Goal: Submit feedback/report problem: Submit feedback/report problem

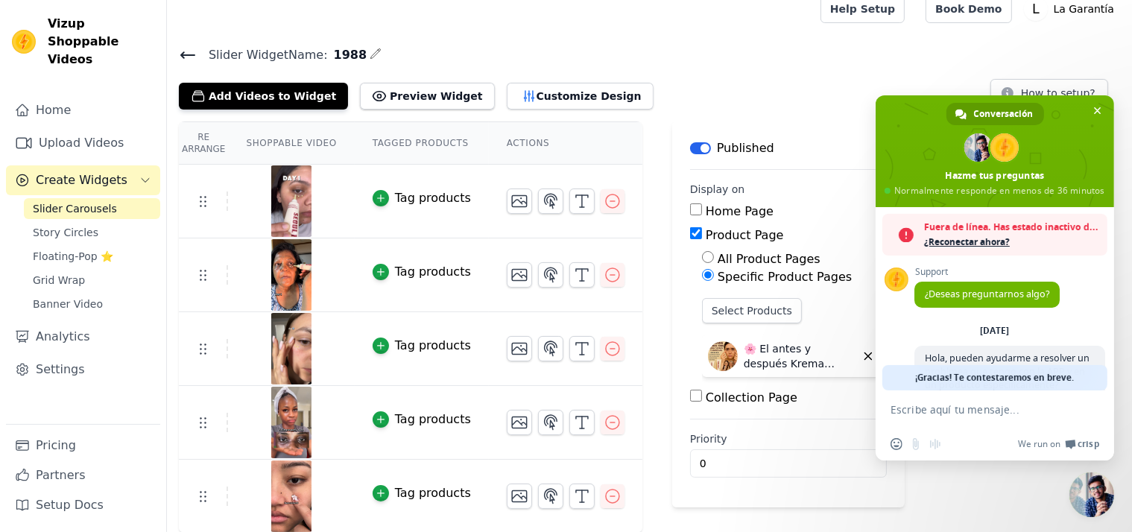
scroll to position [1325, 0]
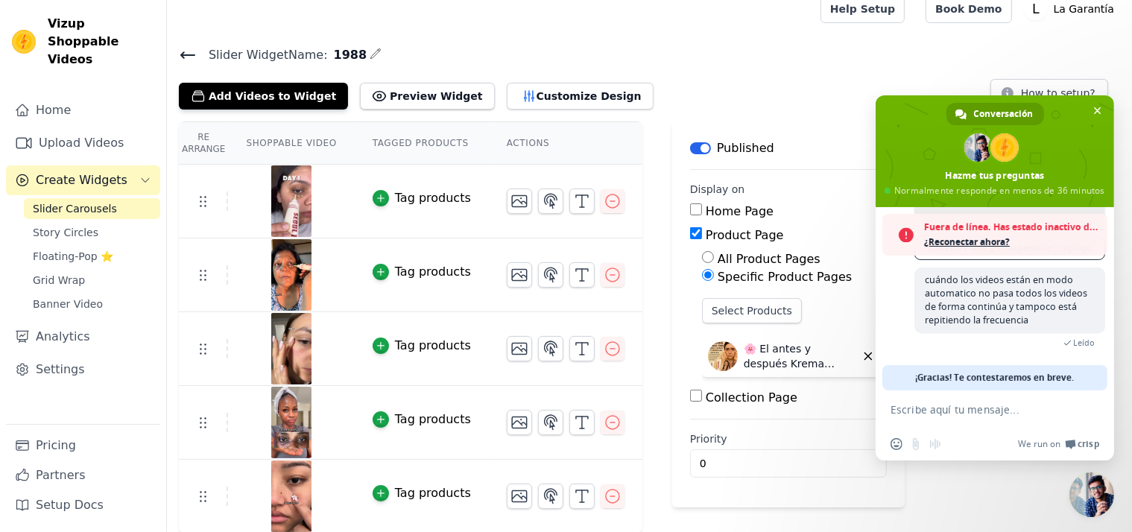
click at [929, 409] on textarea "Escribe aquí tu mensaje..." at bounding box center [979, 409] width 176 height 13
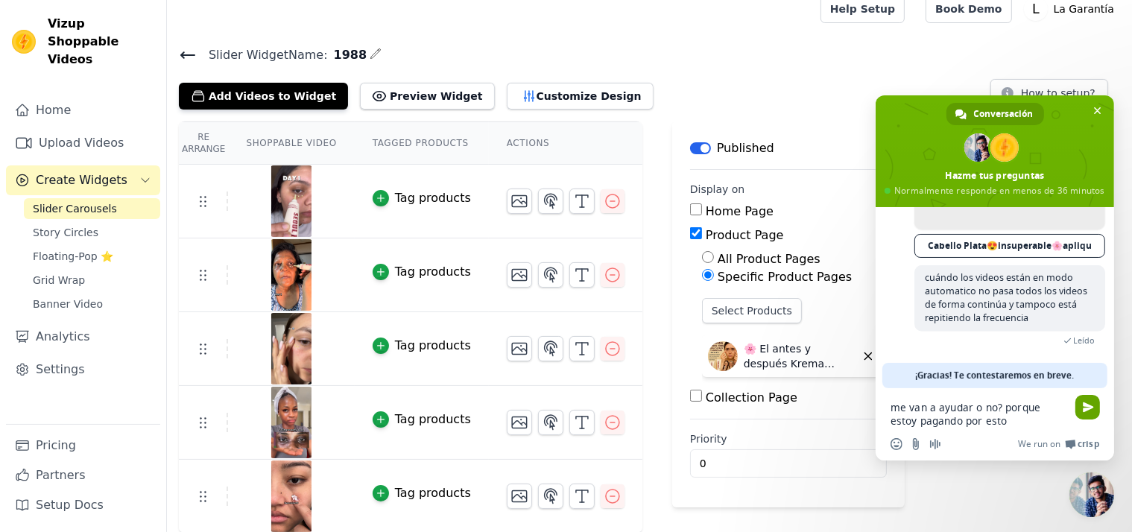
type textarea "me van a ayudar o no? porque estoy pagando por esto"
click at [1083, 405] on span "Enviar" at bounding box center [1088, 407] width 11 height 11
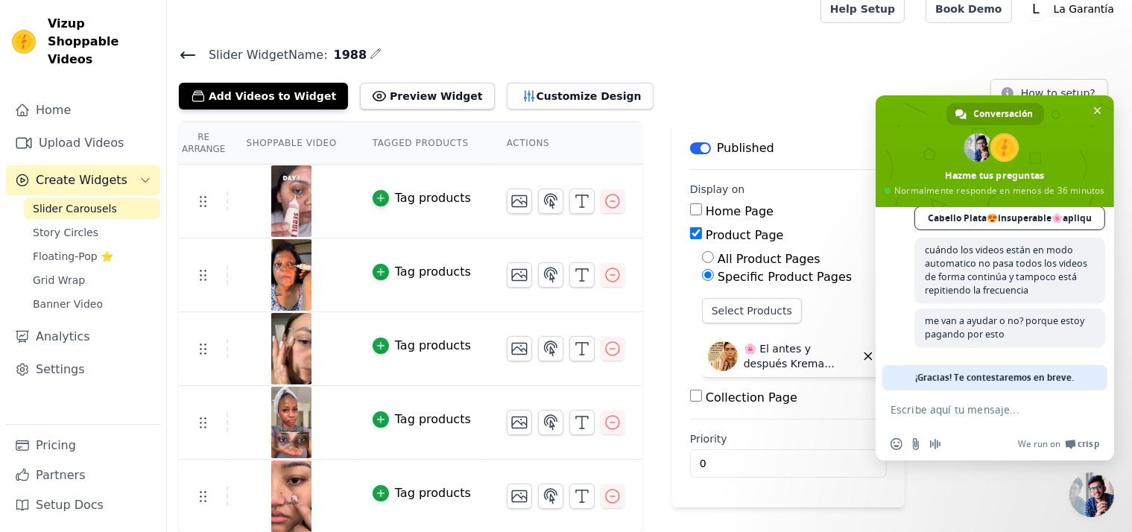
scroll to position [1308, 0]
click at [1008, 412] on textarea "Escribe aquí tu mensaje..." at bounding box center [979, 409] width 176 height 13
type textarea "me avisan o los reporto con SHOPIFY SUPPORT"
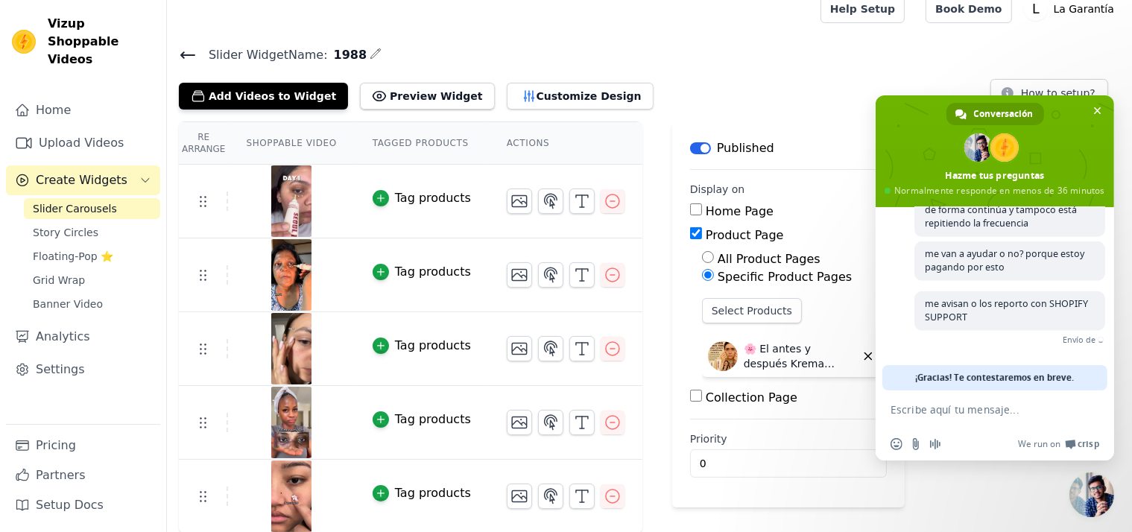
scroll to position [1352, 0]
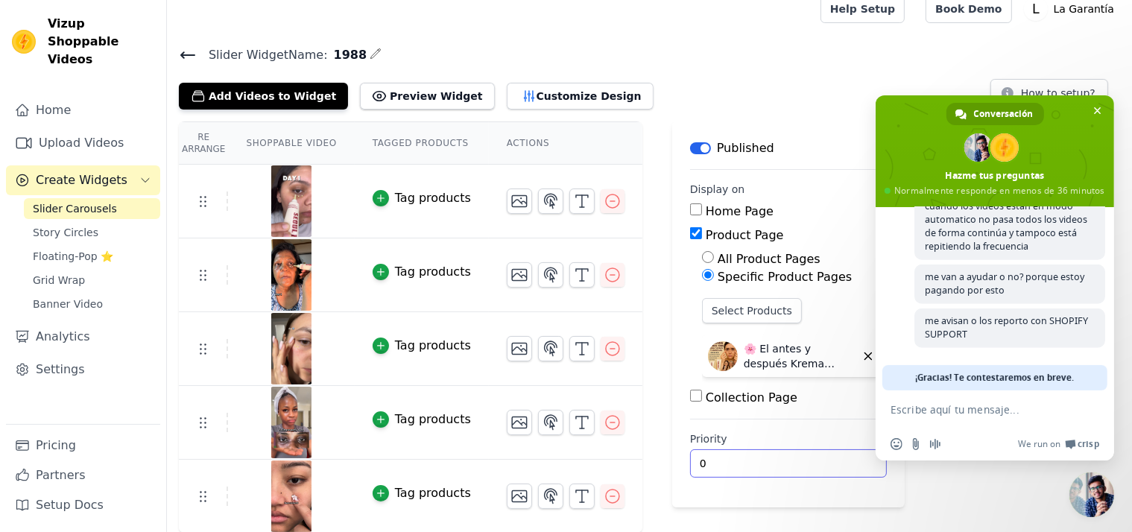
click at [981, 506] on div "Re Arrange Shoppable Video Tagged Products Actions Tag products Tag products Ta…" at bounding box center [649, 328] width 965 height 412
click at [927, 412] on textarea "Escribe aquí tu mensaje..." at bounding box center [979, 409] width 176 height 13
click at [1100, 113] on span "Cerrar el chat" at bounding box center [1097, 110] width 7 height 7
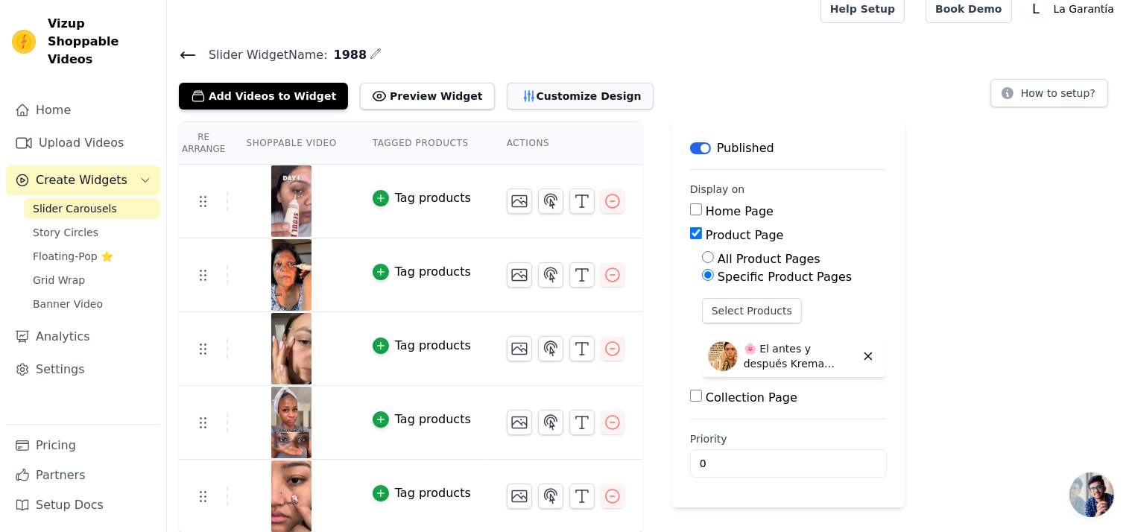
click at [532, 101] on button "Customize Design" at bounding box center [580, 96] width 147 height 27
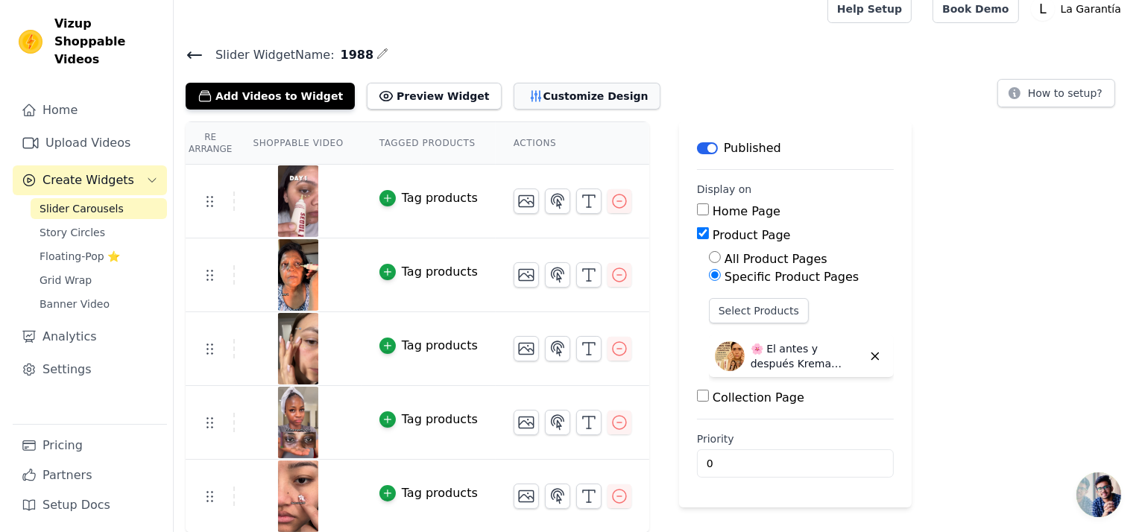
scroll to position [0, 0]
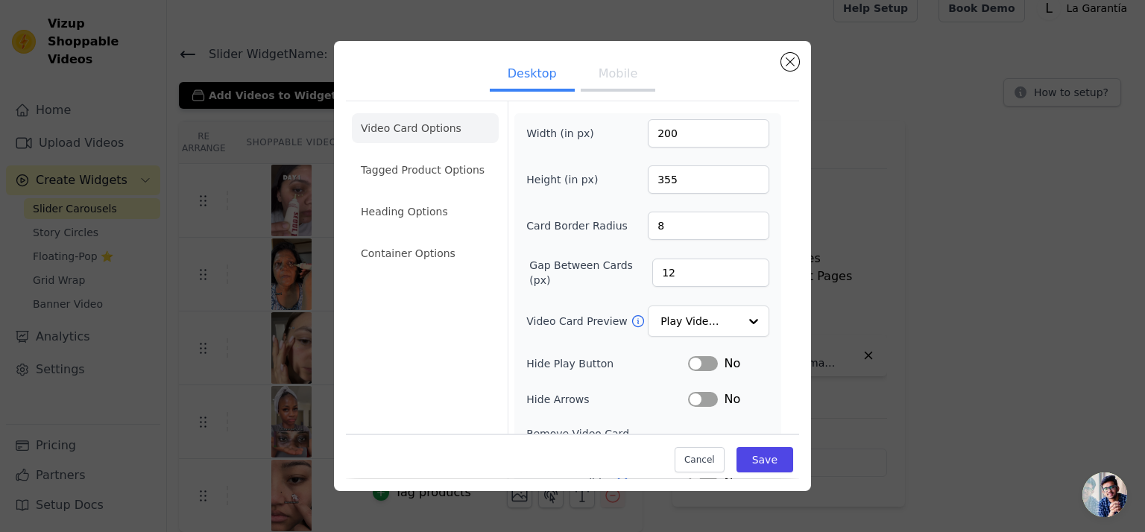
click at [614, 76] on button "Mobile" at bounding box center [618, 75] width 75 height 33
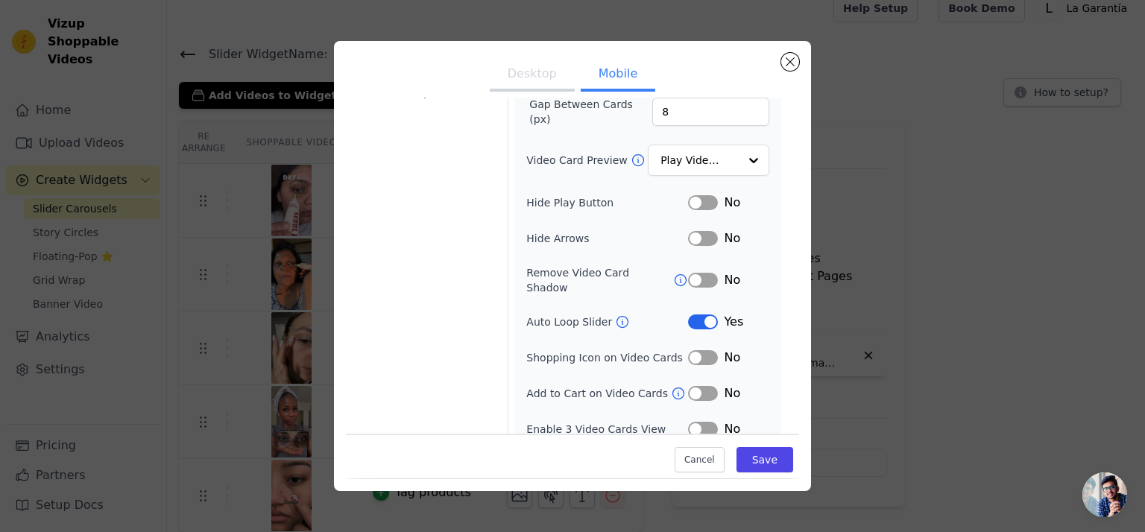
scroll to position [164, 0]
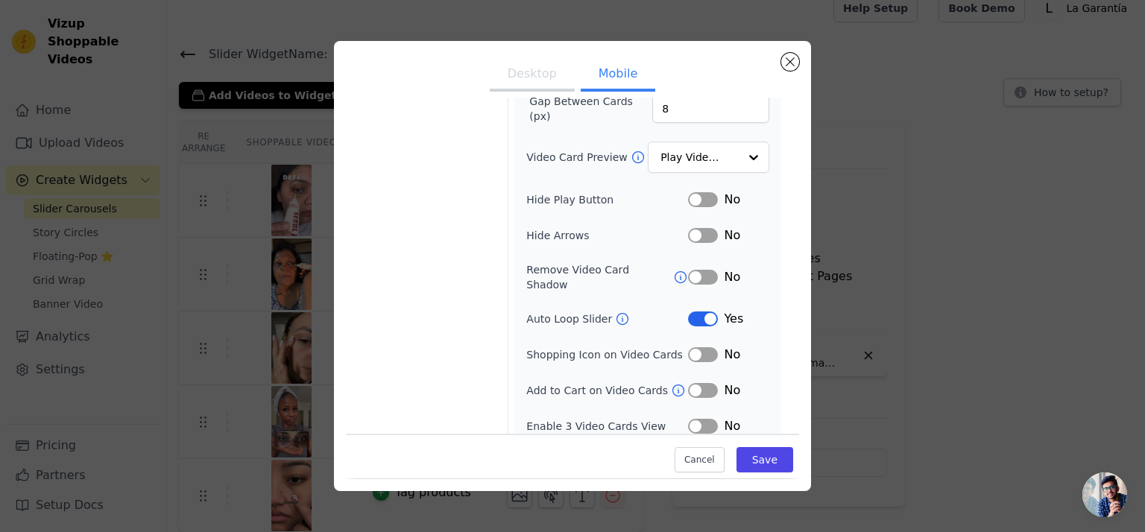
click at [691, 419] on button "Label" at bounding box center [703, 426] width 30 height 15
click at [757, 453] on button "Save" at bounding box center [765, 460] width 57 height 25
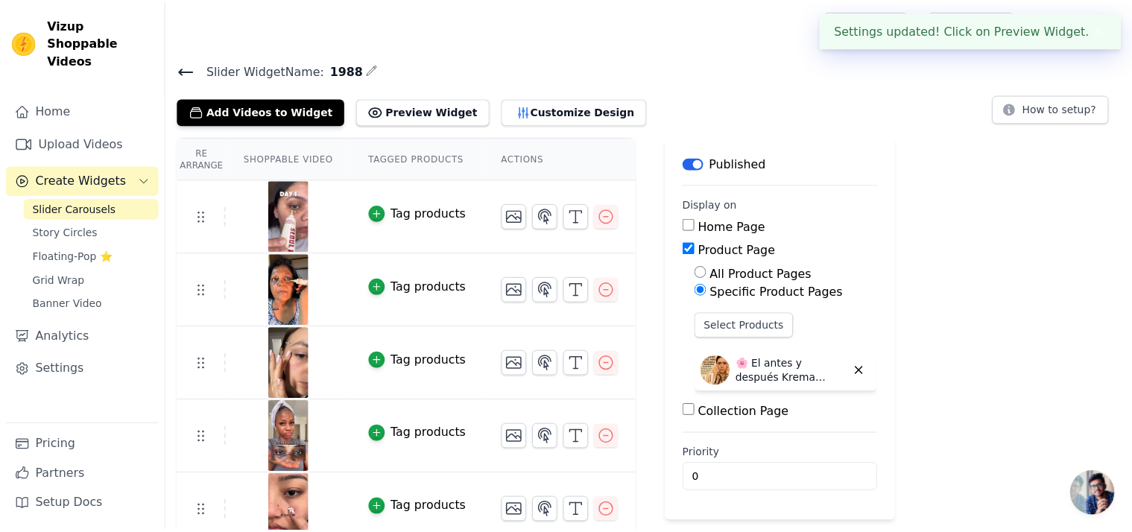
scroll to position [15, 0]
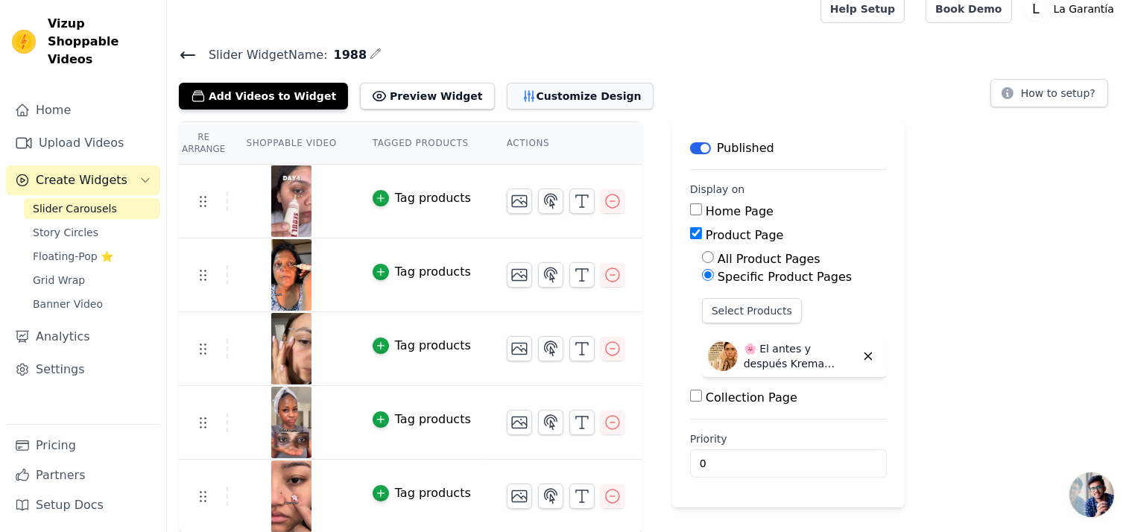
click at [529, 98] on button "Customize Design" at bounding box center [580, 96] width 147 height 27
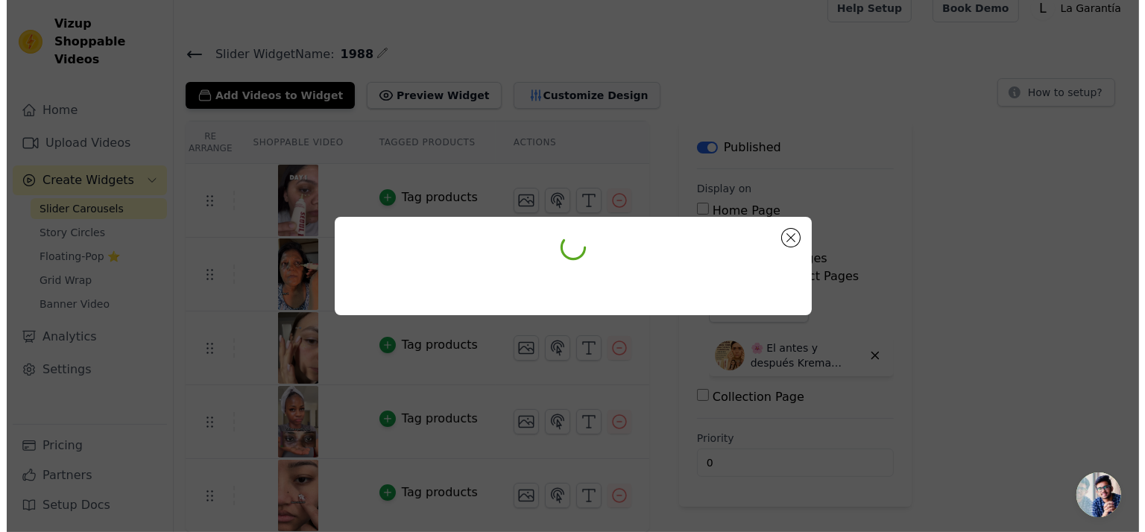
scroll to position [0, 0]
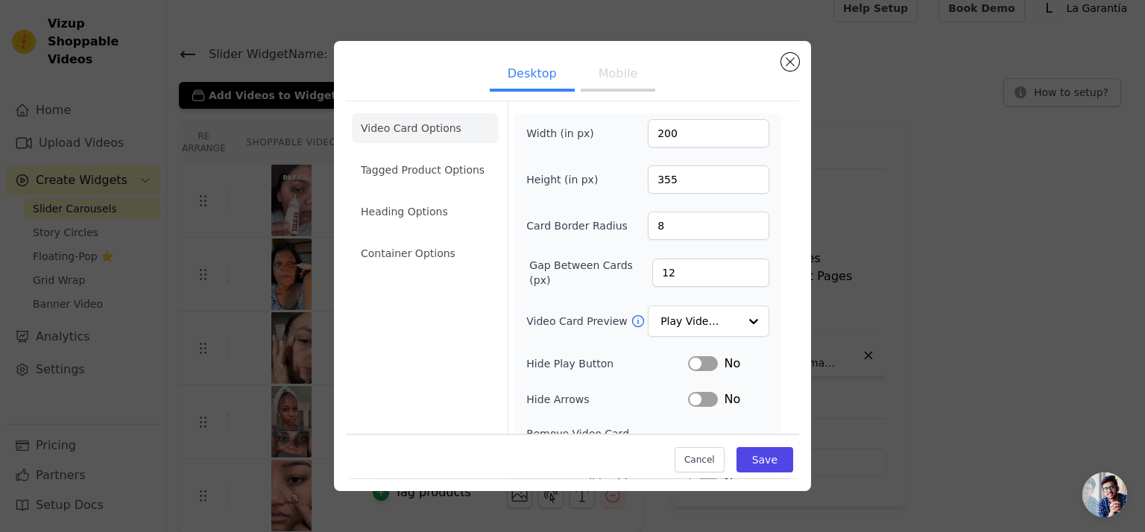
click at [597, 81] on button "Mobile" at bounding box center [618, 75] width 75 height 33
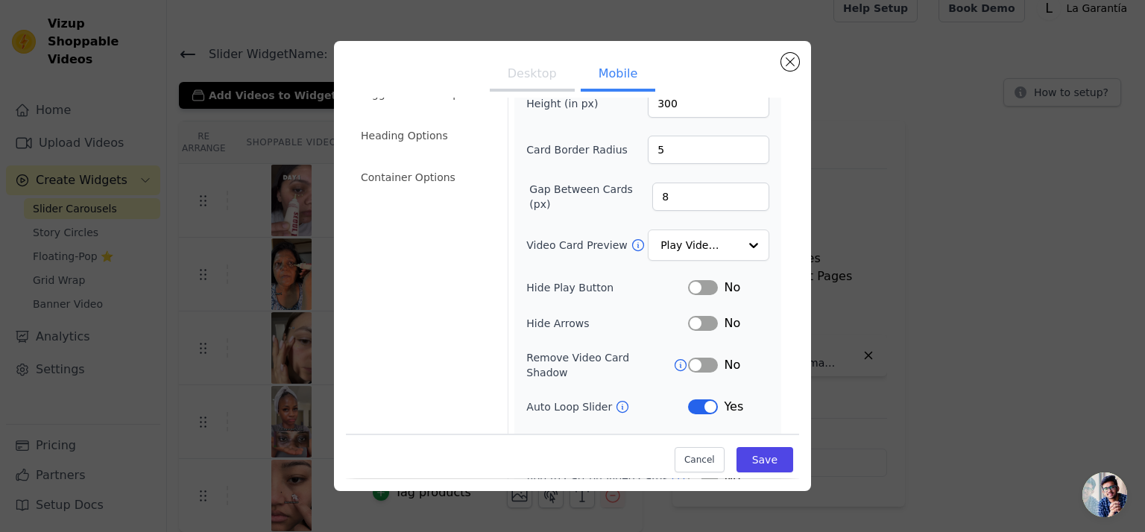
scroll to position [164, 0]
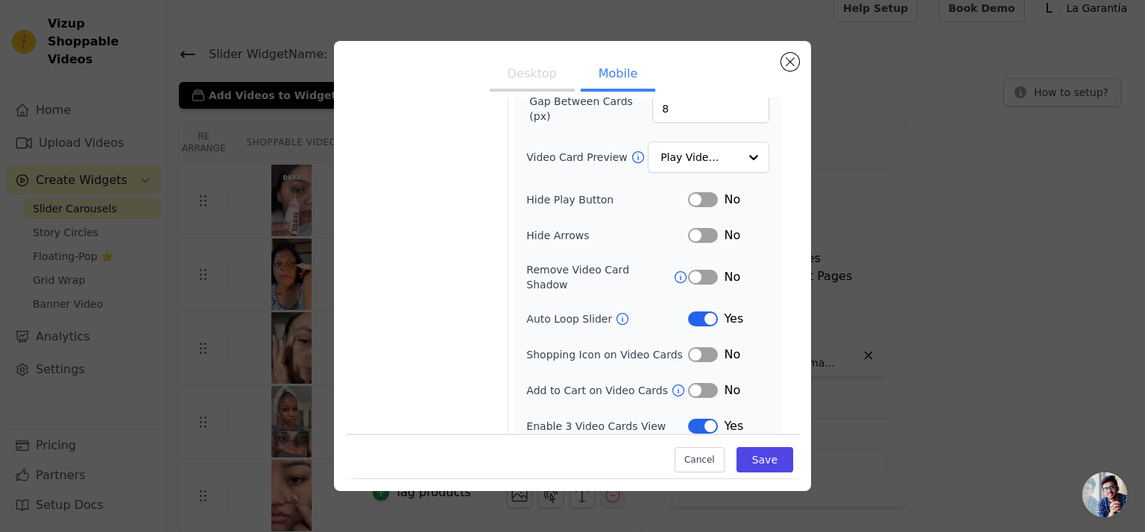
click at [696, 419] on button "Label" at bounding box center [703, 426] width 30 height 15
click at [698, 270] on button "Label" at bounding box center [703, 277] width 30 height 15
click at [751, 460] on button "Save" at bounding box center [765, 460] width 57 height 25
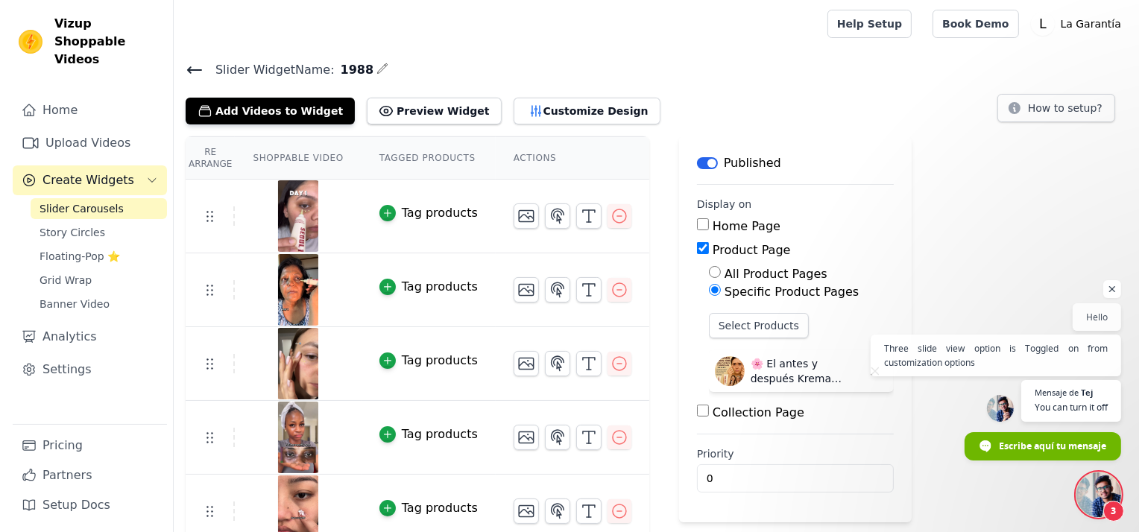
scroll to position [1258, 0]
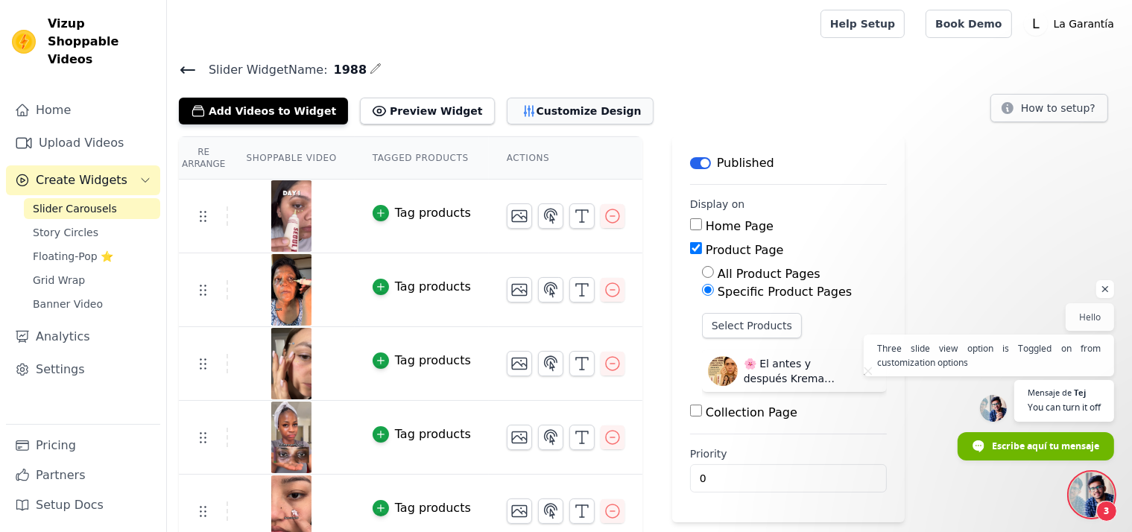
click at [507, 108] on button "Customize Design" at bounding box center [580, 111] width 147 height 27
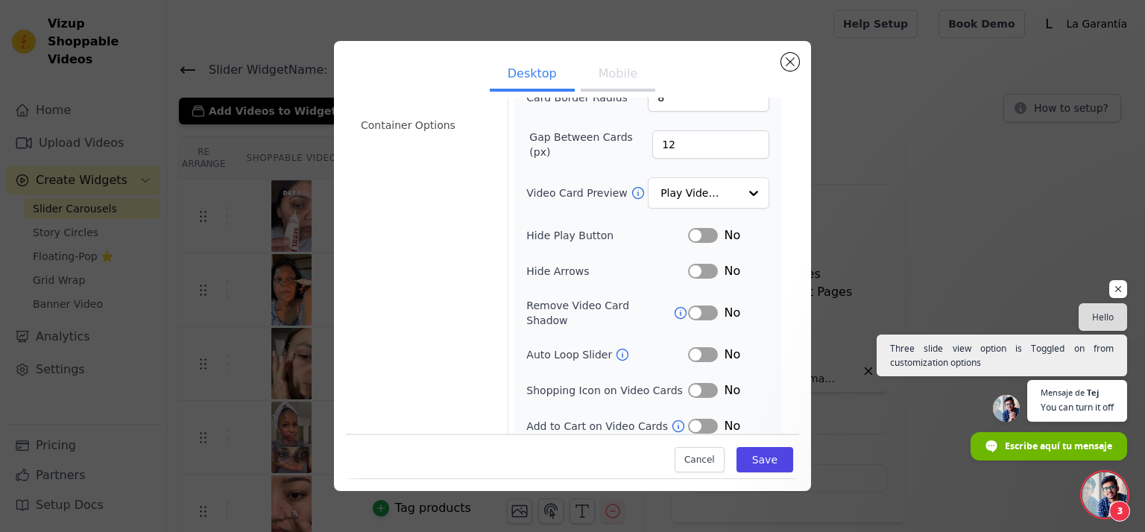
scroll to position [0, 0]
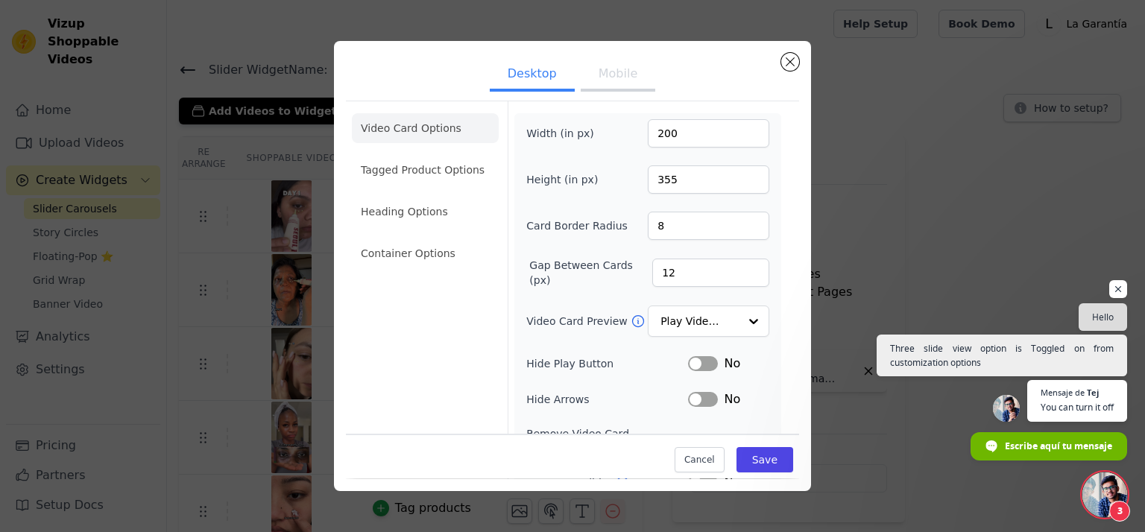
click at [613, 77] on button "Mobile" at bounding box center [618, 75] width 75 height 33
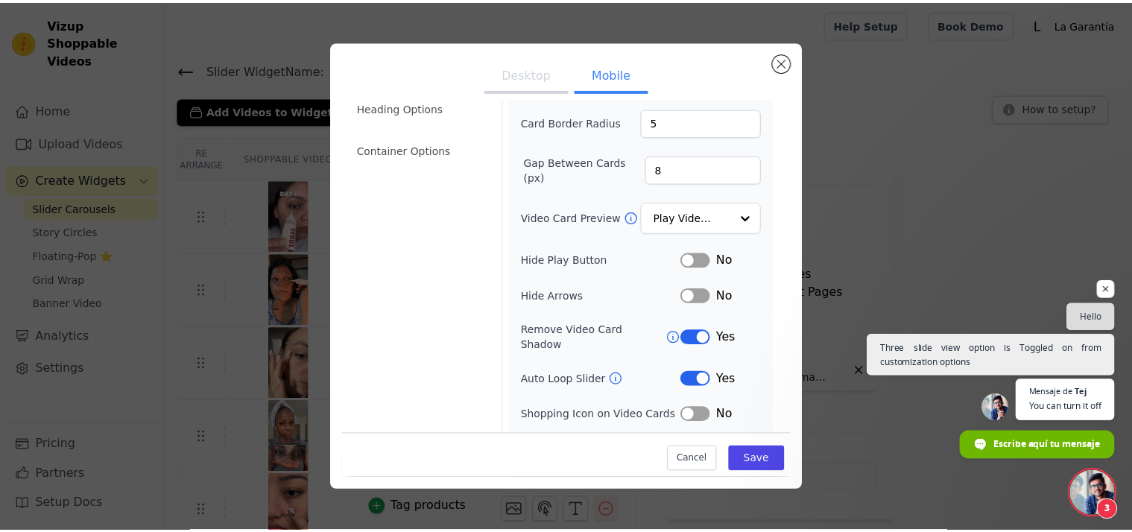
scroll to position [164, 0]
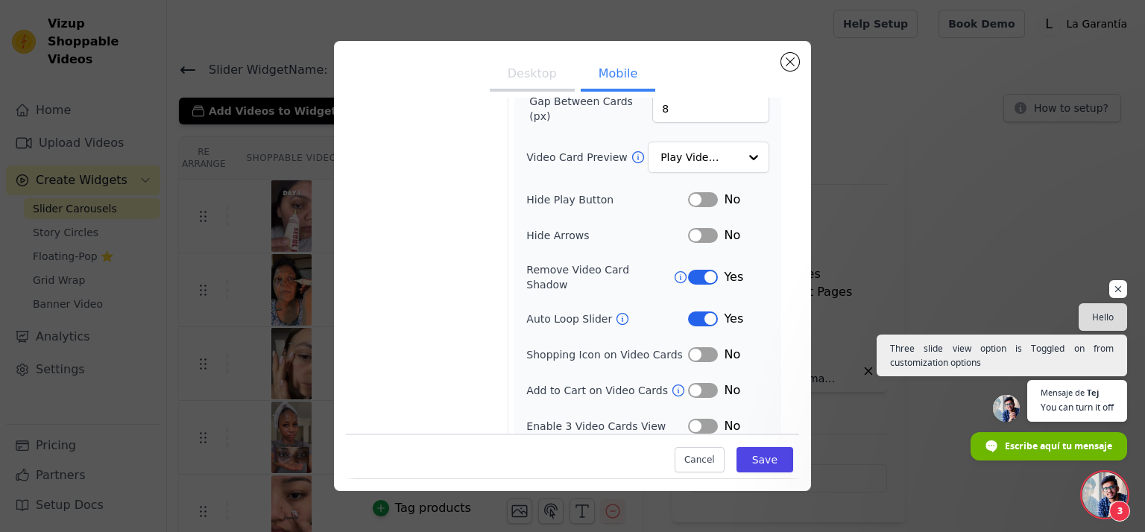
click at [701, 270] on button "Label" at bounding box center [703, 277] width 30 height 15
click at [742, 464] on button "Save" at bounding box center [765, 460] width 57 height 25
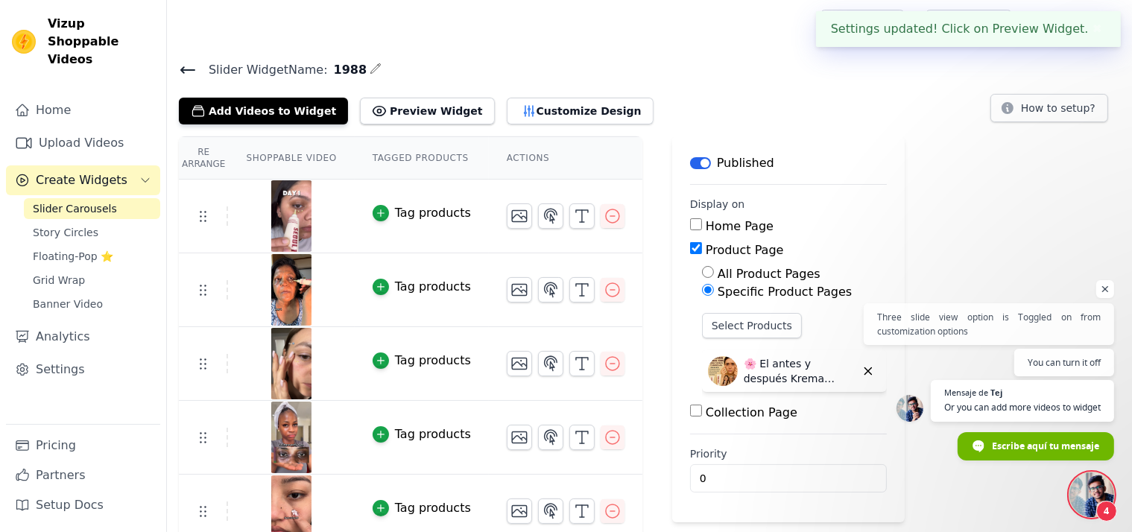
scroll to position [1304, 0]
click at [1077, 494] on span "Chat abierto" at bounding box center [1092, 495] width 45 height 45
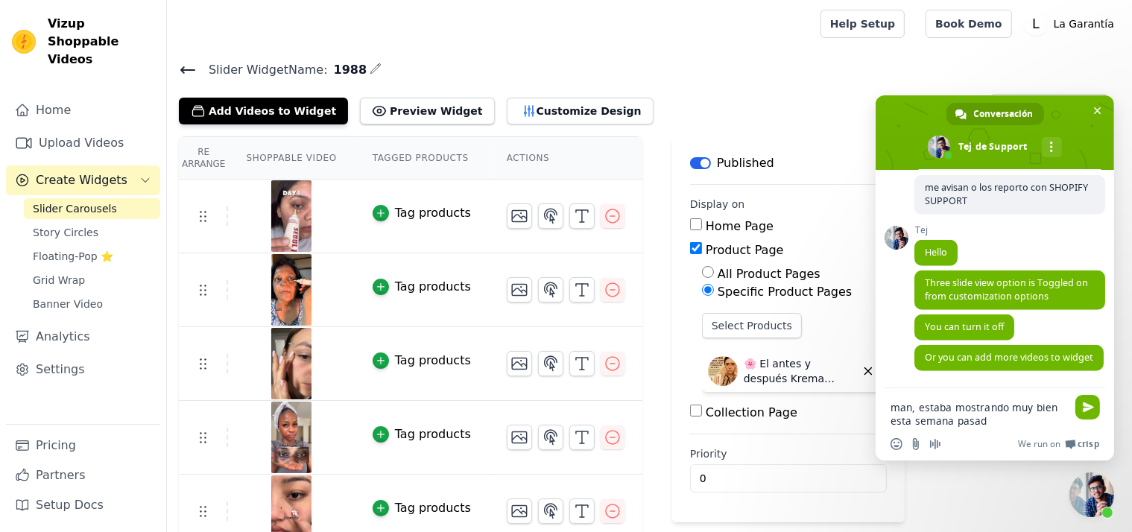
type textarea "man, estaba mostrando muy bien esta semana pasada"
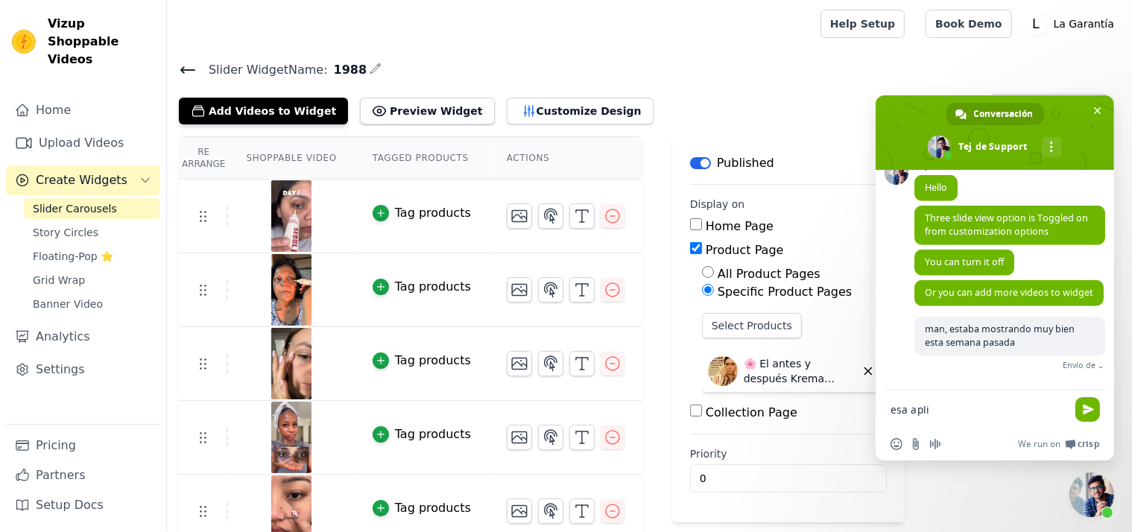
scroll to position [1355, 0]
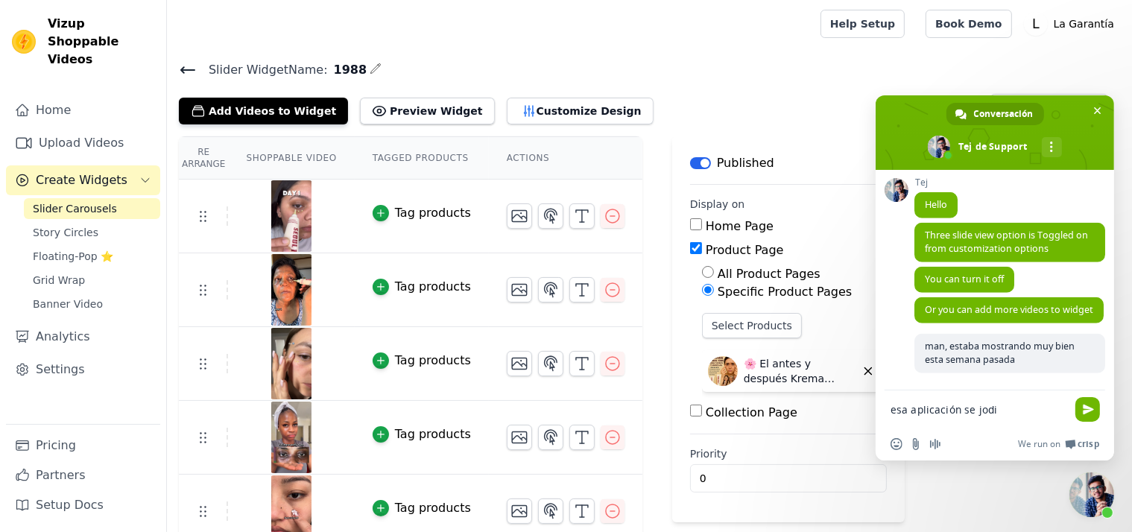
type textarea "esa aplicación se jodió"
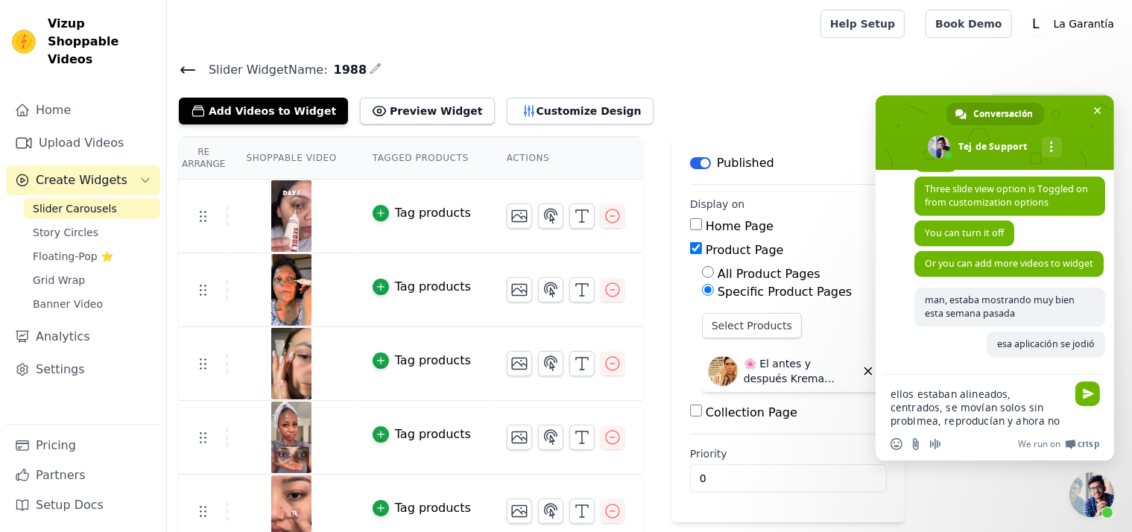
scroll to position [1416, 0]
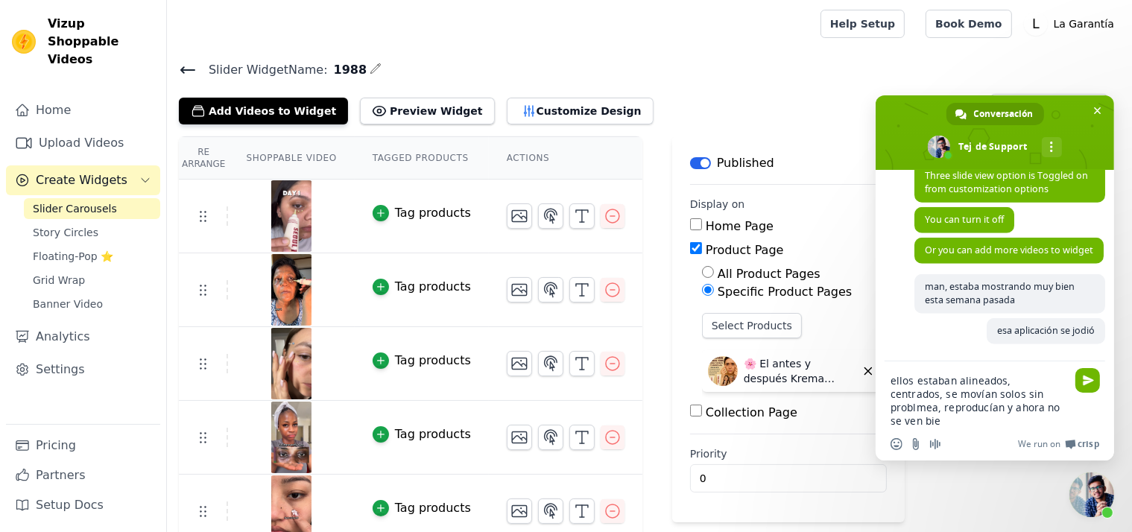
type textarea "ellos estaban alineados, centrados, se movían solos sin problmea, reproducían y…"
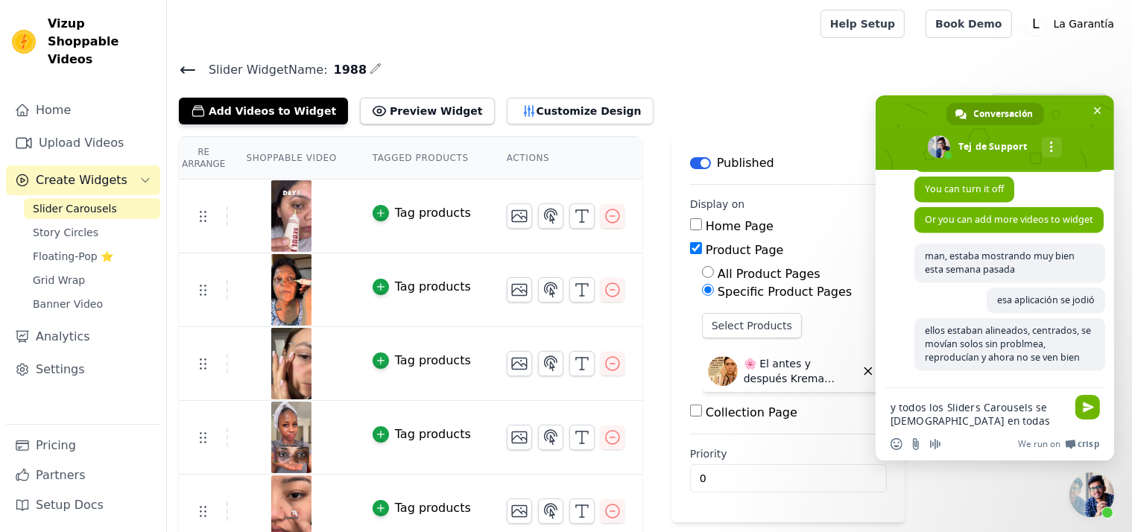
scroll to position [1461, 0]
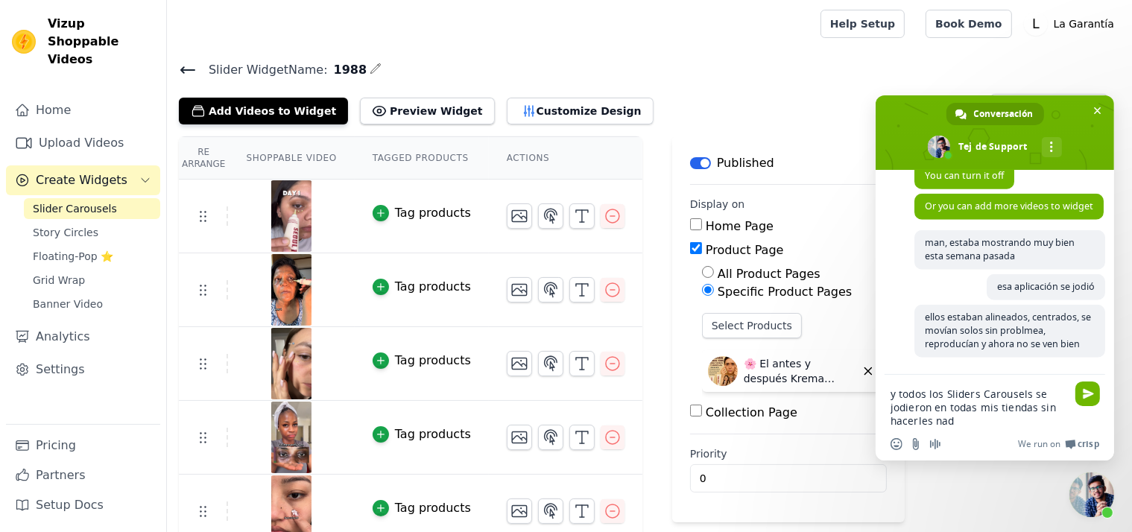
type textarea "y todos los Sliders Carousels se [DEMOGRAPHIC_DATA] en todas mis tiendas sin ha…"
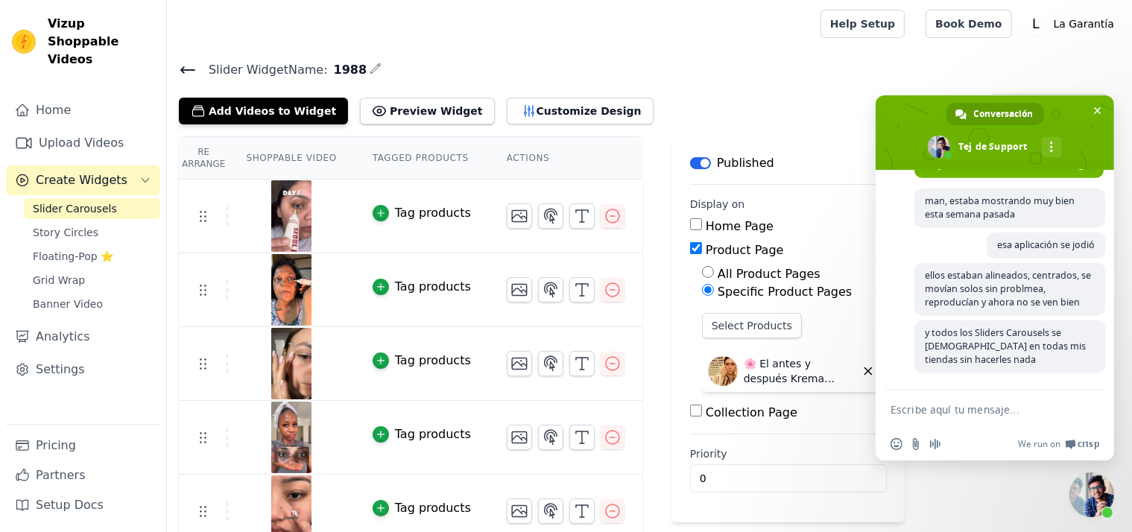
scroll to position [1504, 0]
click at [913, 442] on input "Enviar un archivo" at bounding box center [916, 444] width 12 height 12
type input "C:\fakepath\WhatsApp Video [DATE] 4.43.42 PM.mp4"
click at [915, 445] on input "Enviar un archivo" at bounding box center [916, 444] width 12 height 12
click at [913, 441] on input "Enviar un archivo" at bounding box center [916, 444] width 12 height 12
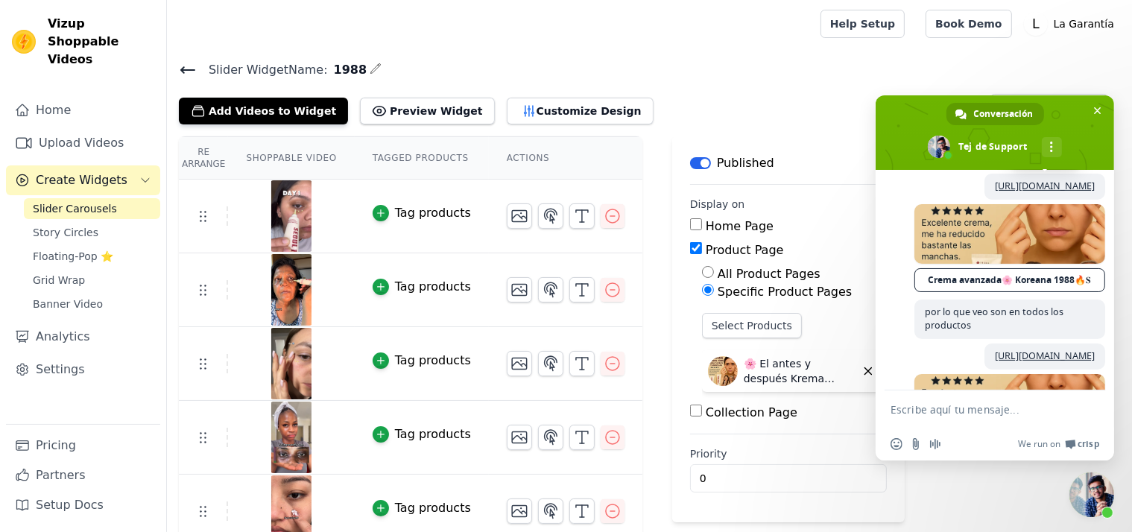
scroll to position [277, 0]
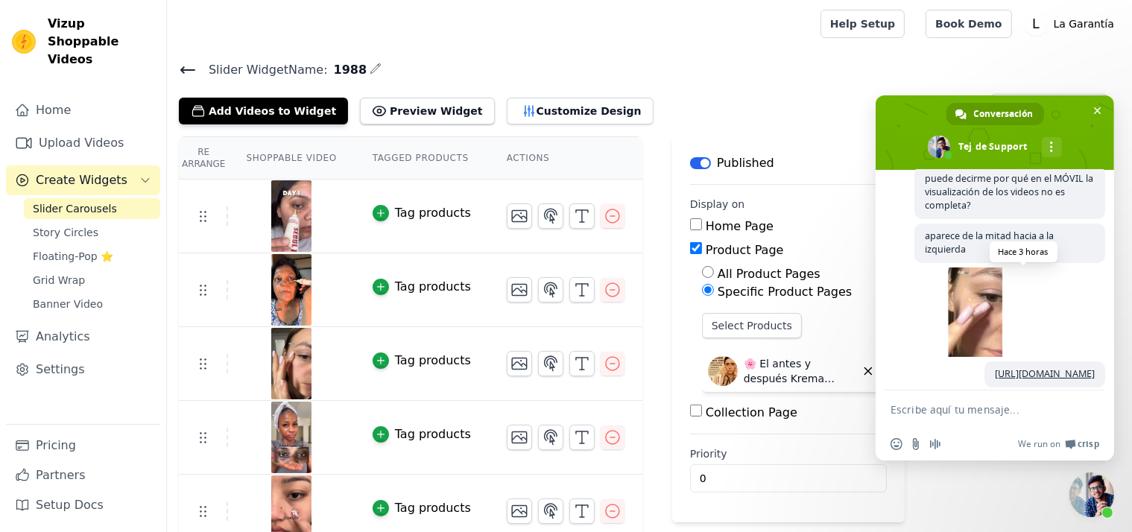
click at [971, 327] on span at bounding box center [1024, 312] width 164 height 89
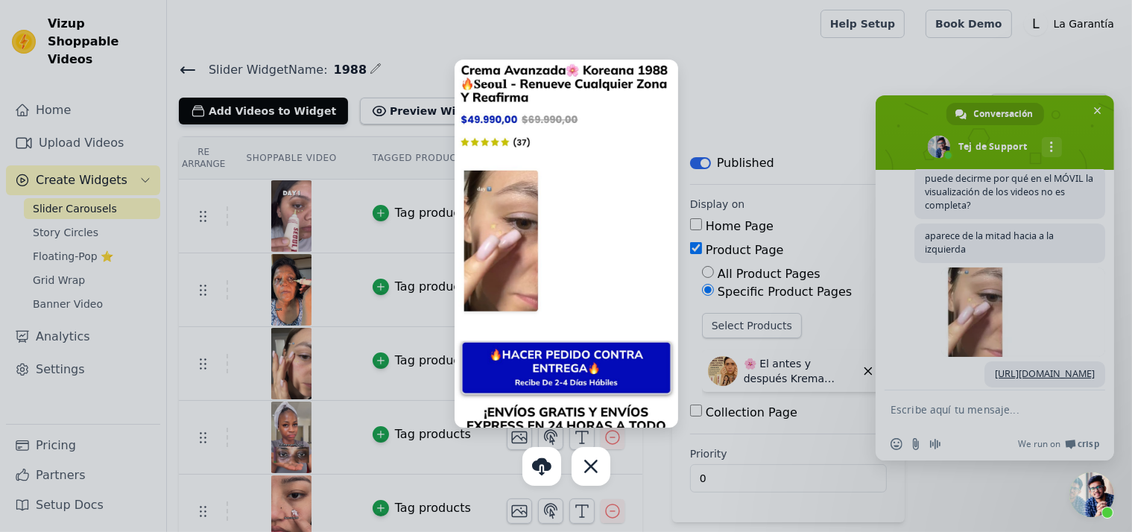
click at [939, 414] on div at bounding box center [566, 266] width 1132 height 532
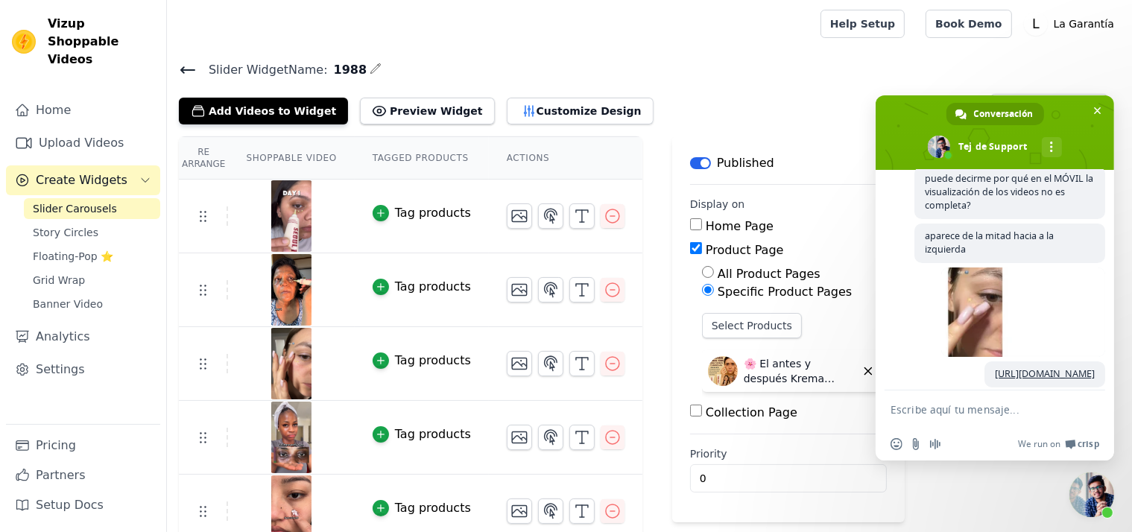
click at [940, 412] on textarea "Escribe aquí tu mensaje..." at bounding box center [979, 409] width 176 height 13
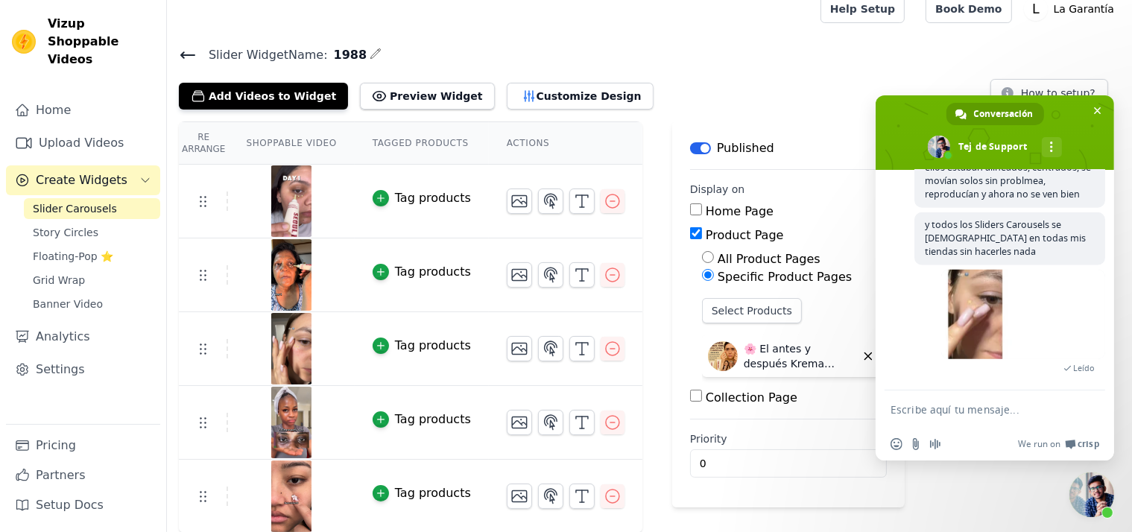
scroll to position [1629, 0]
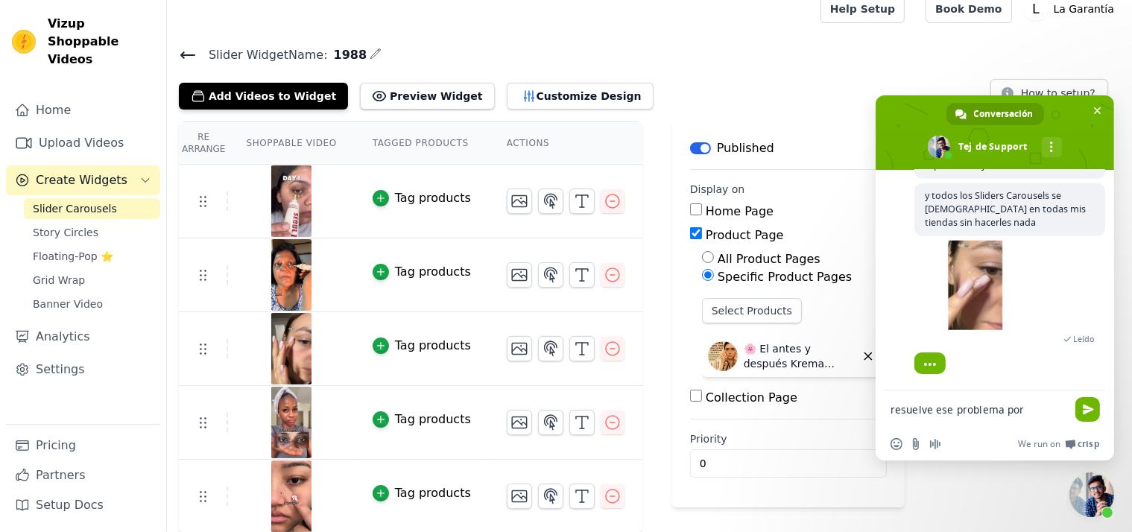
type textarea "resuelve ese problema por favor"
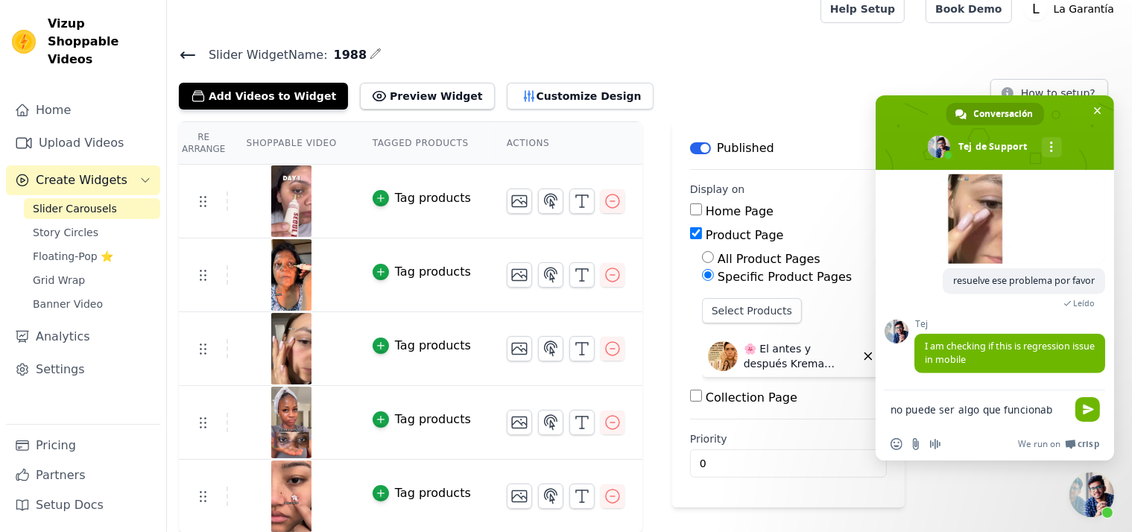
scroll to position [1710, 0]
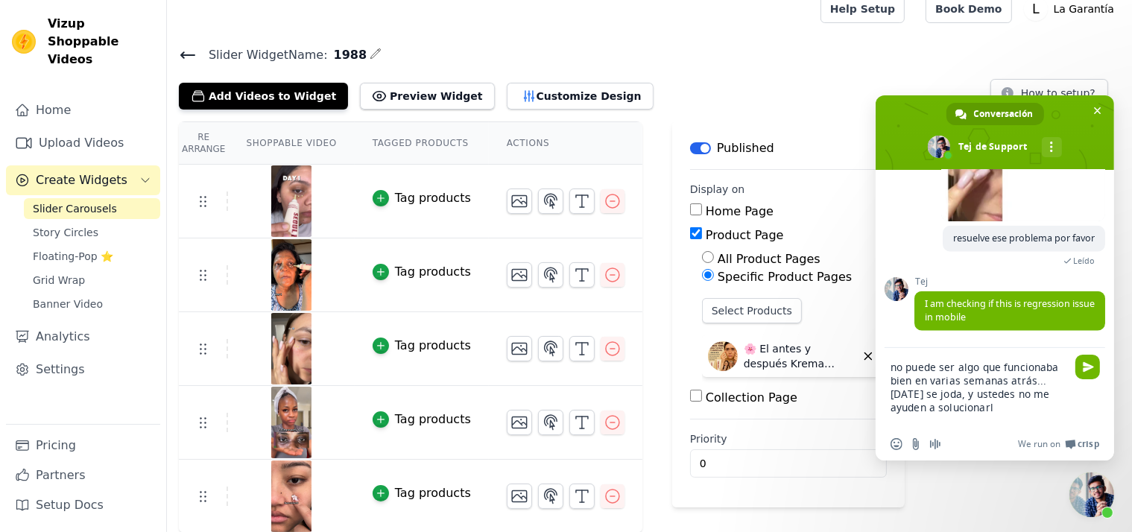
type textarea "no puede ser algo que funcionaba bien en varias semanas atrás...[DATE] se joda,…"
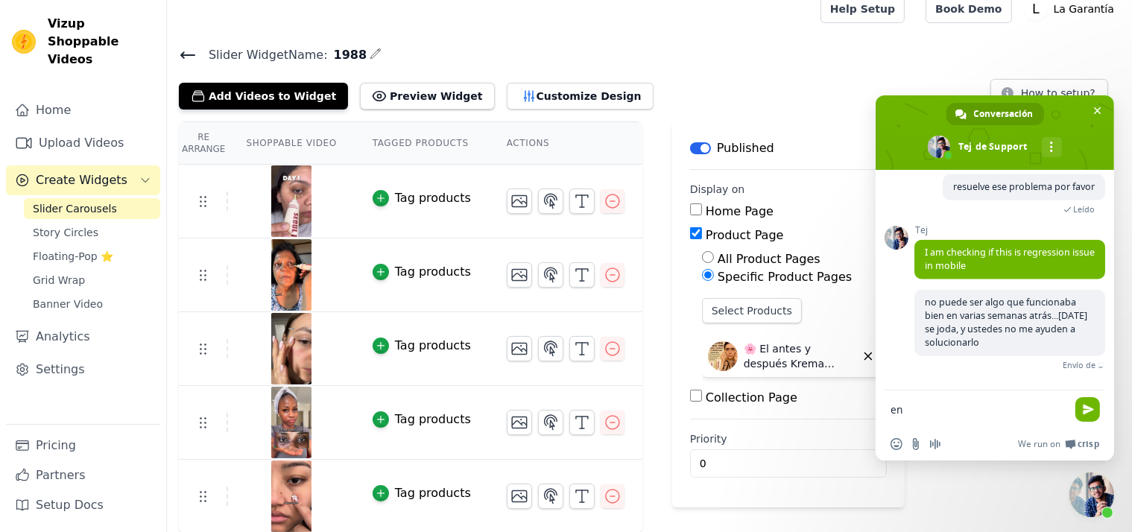
scroll to position [1789, 0]
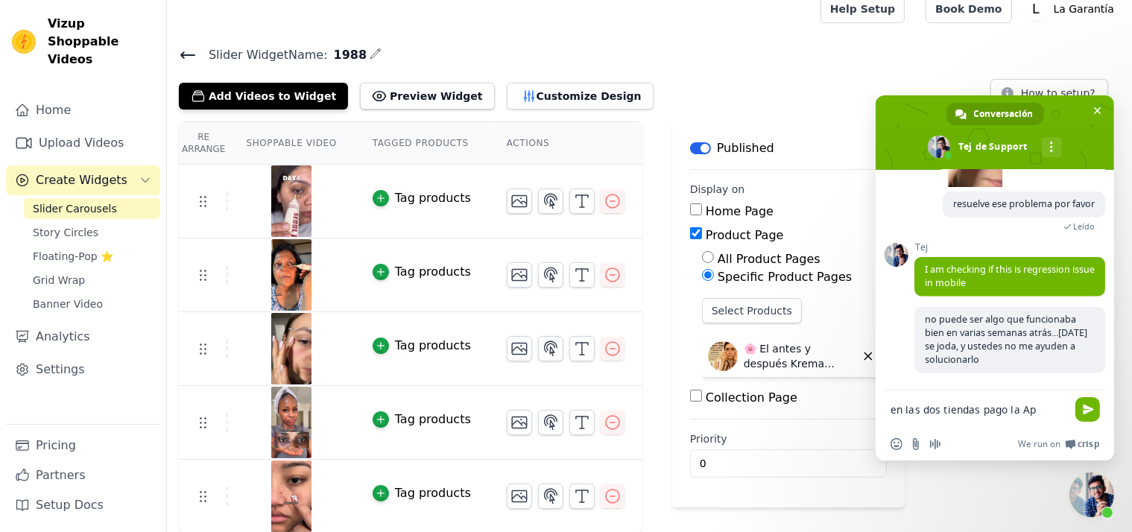
type textarea "en las dos tiendas pago la App"
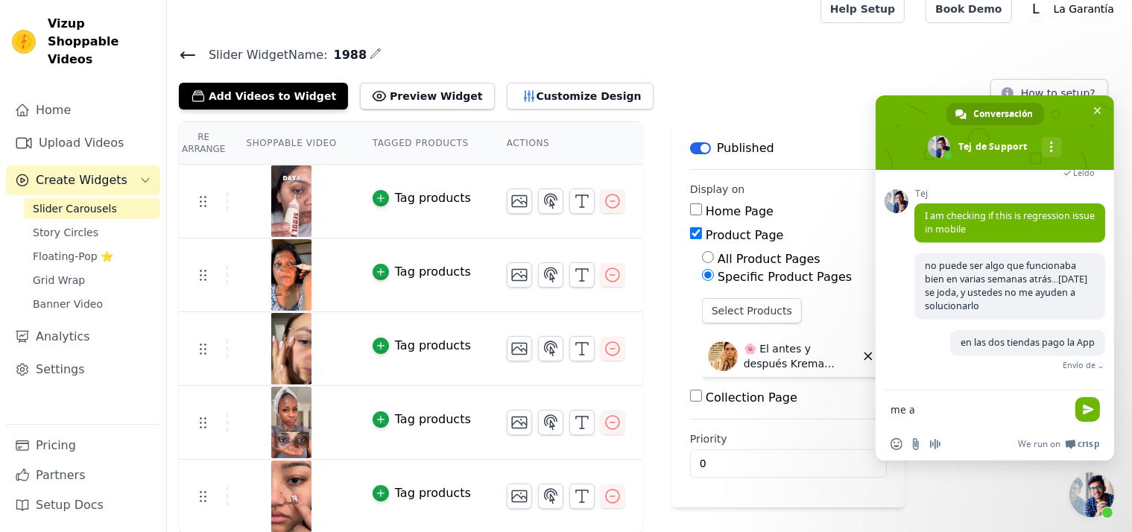
scroll to position [1820, 0]
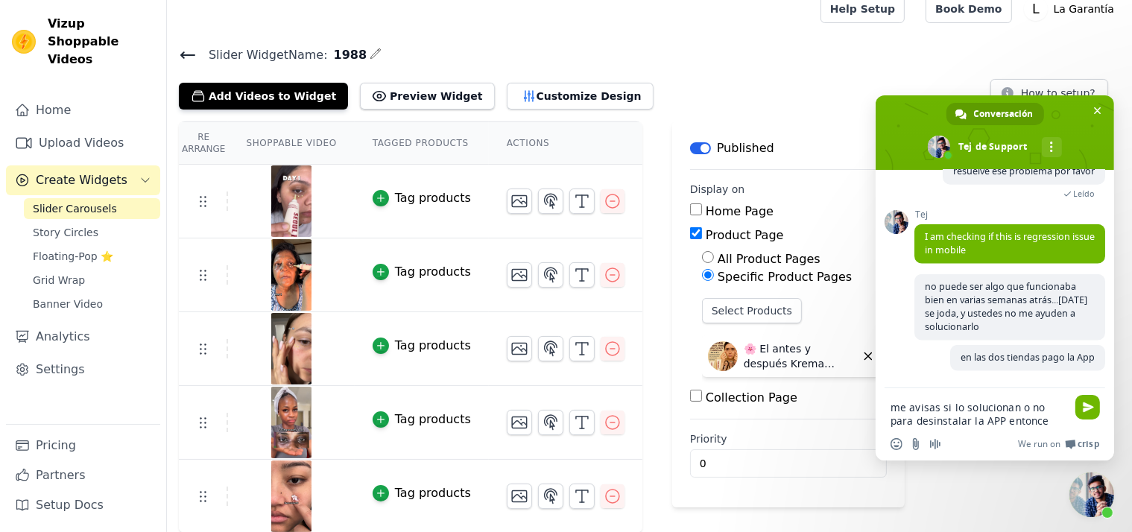
type textarea "me avisas si lo solucionan o no para desinstalar la APP entonces"
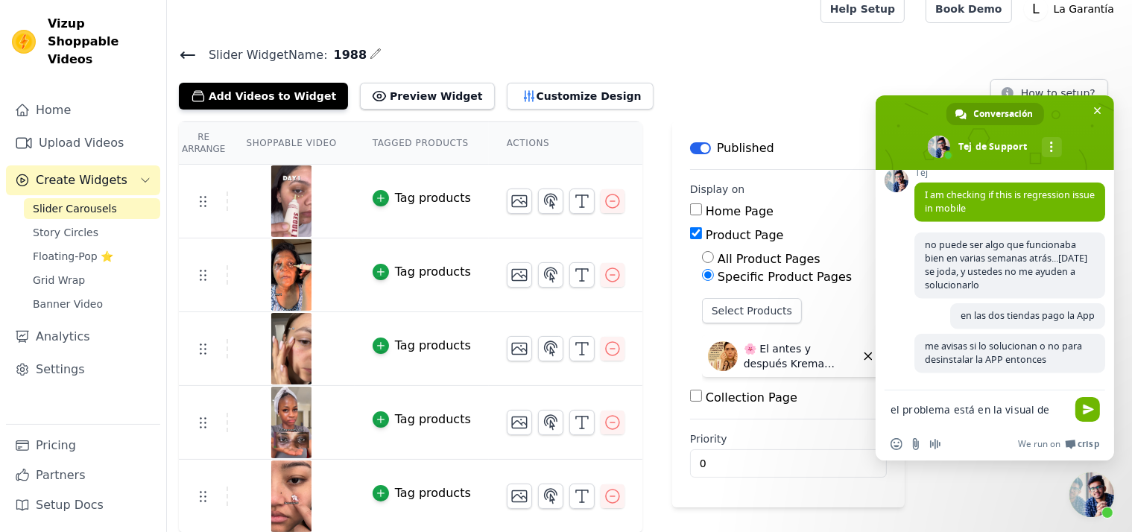
scroll to position [1869, 0]
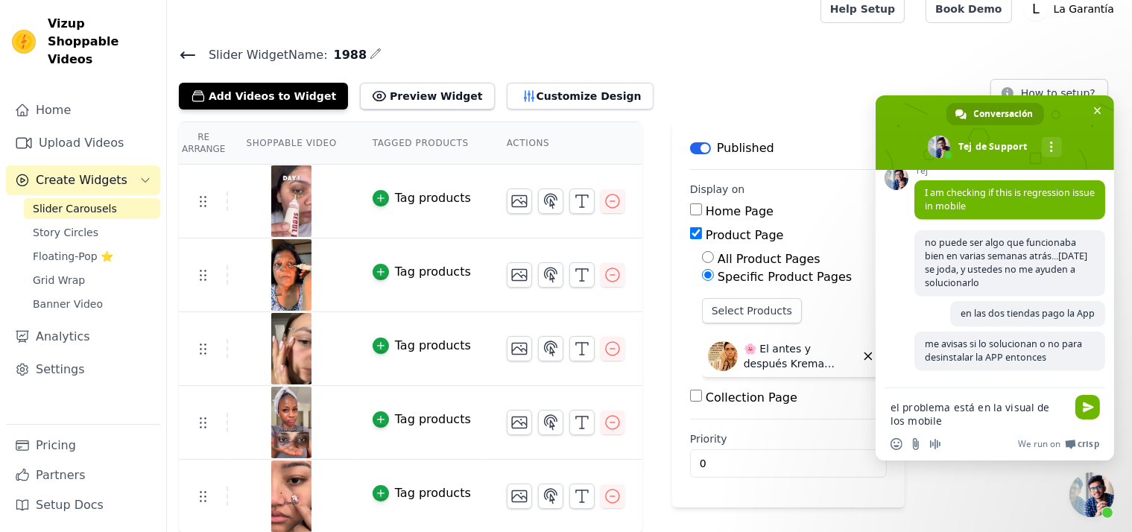
type textarea "el problema está en la visual de los mobiles"
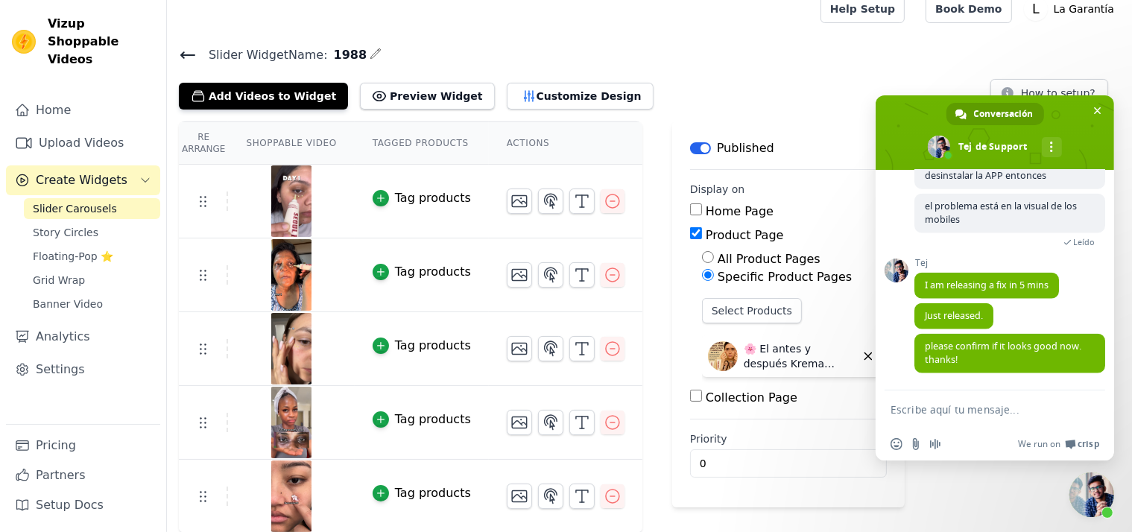
scroll to position [2040, 0]
click at [931, 409] on textarea "Escribe aquí tu mensaje..." at bounding box center [979, 409] width 176 height 13
paste textarea "[URL][DOMAIN_NAME]"
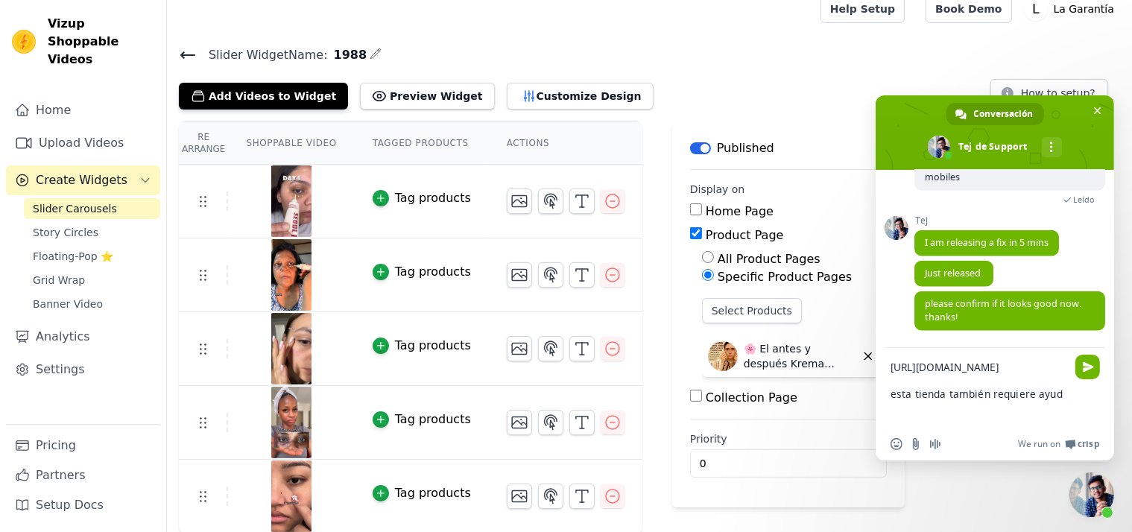
type textarea "[URL][DOMAIN_NAME] esta tienda también requiere ayuda"
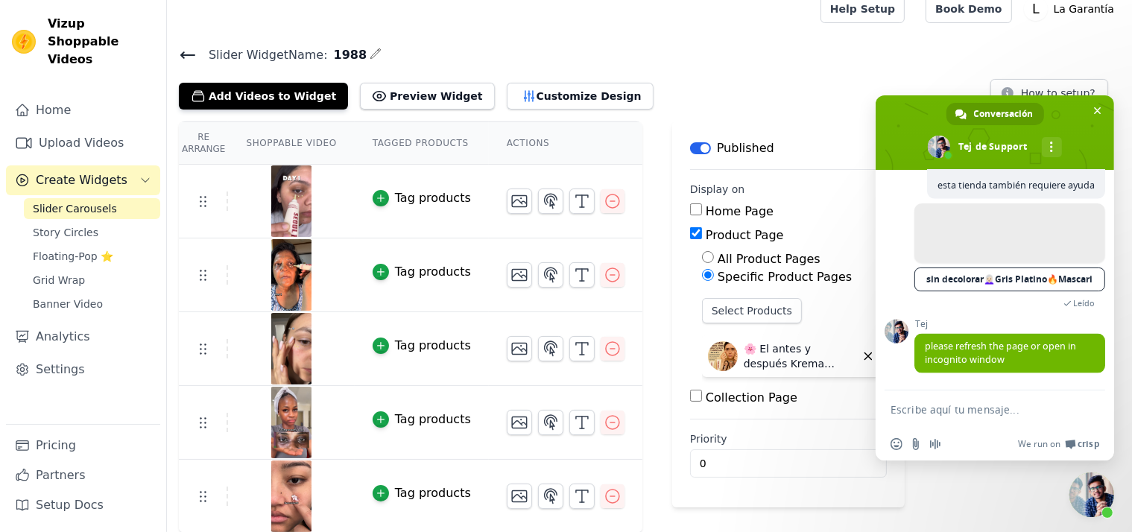
scroll to position [2280, 0]
type textarea "ya se solucionó"
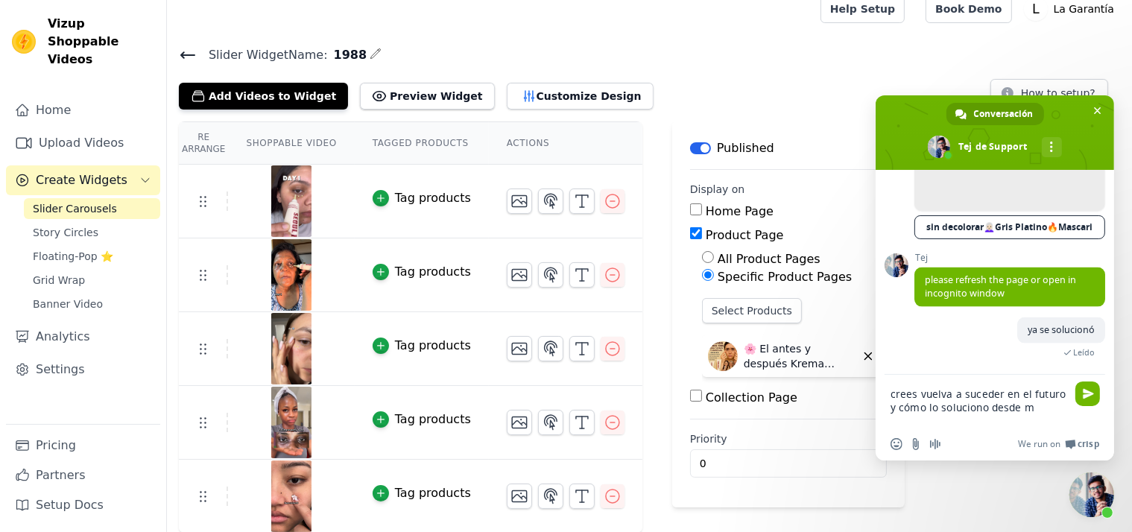
scroll to position [2333, 0]
type textarea "crees vuelva a suceder en el futuro y cómo lo soluciono desde mis tiendas?"
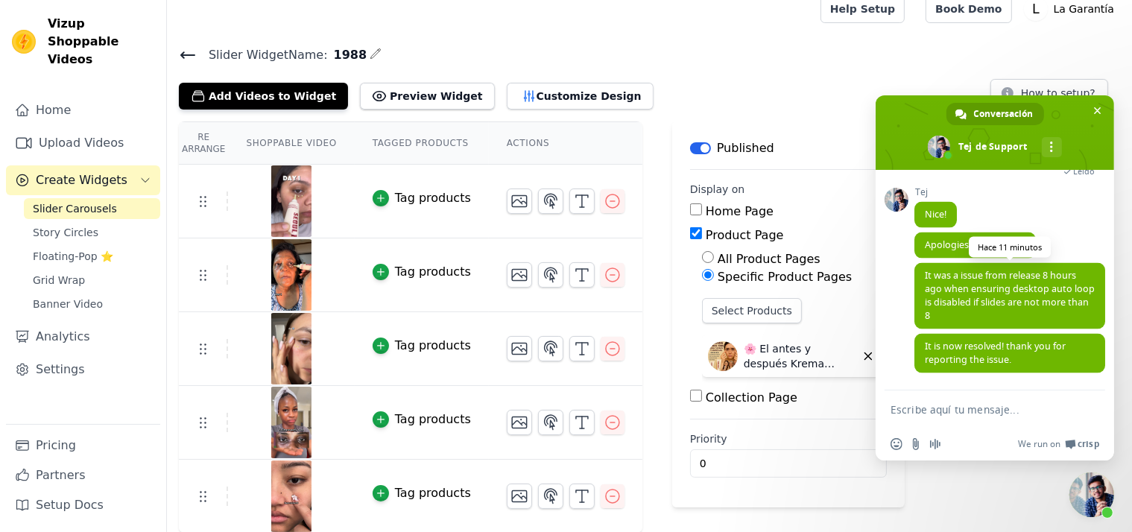
scroll to position [2579, 0]
